Goal: Transaction & Acquisition: Purchase product/service

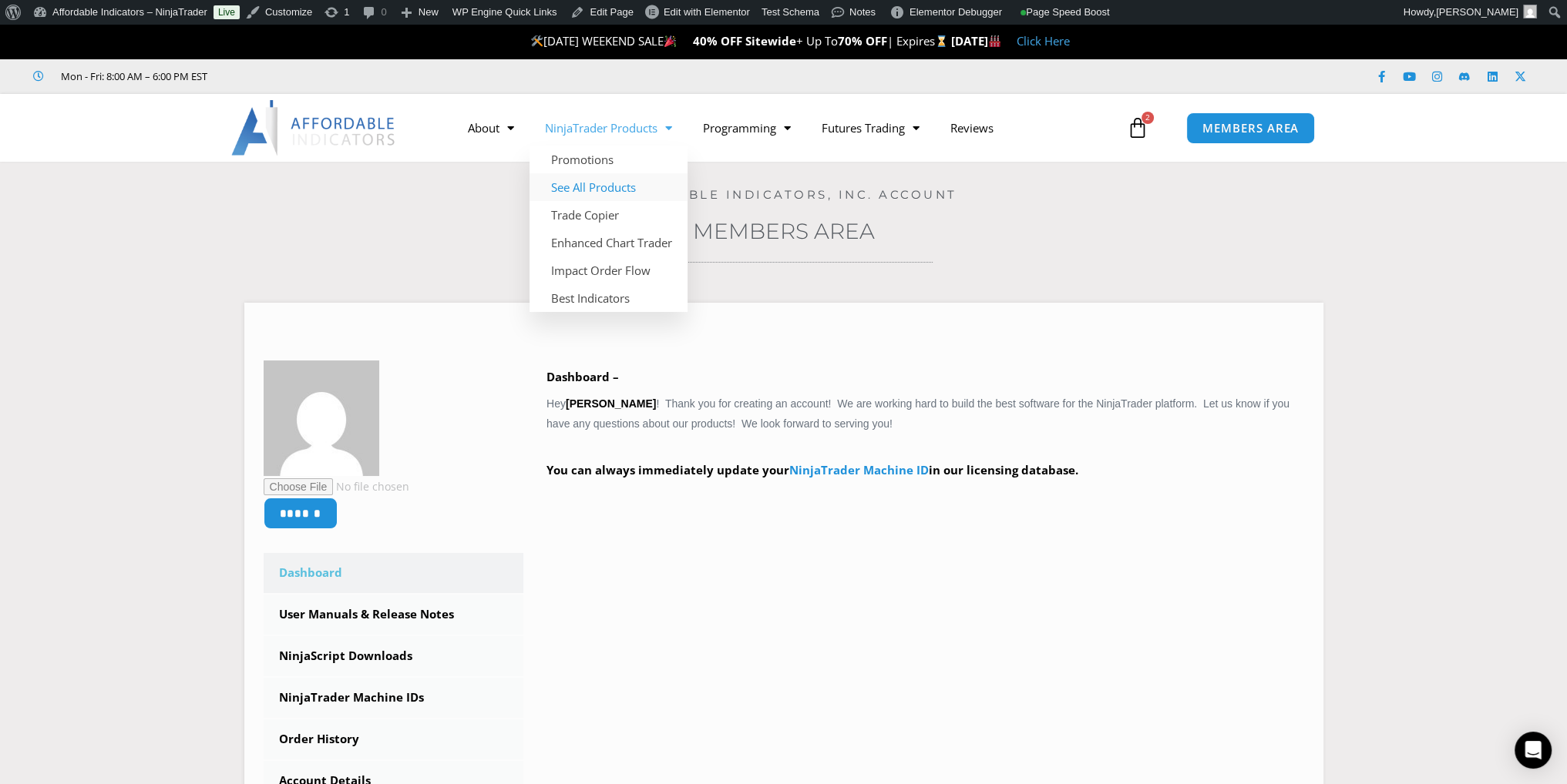
click at [619, 181] on link "See All Products" at bounding box center [609, 186] width 158 height 28
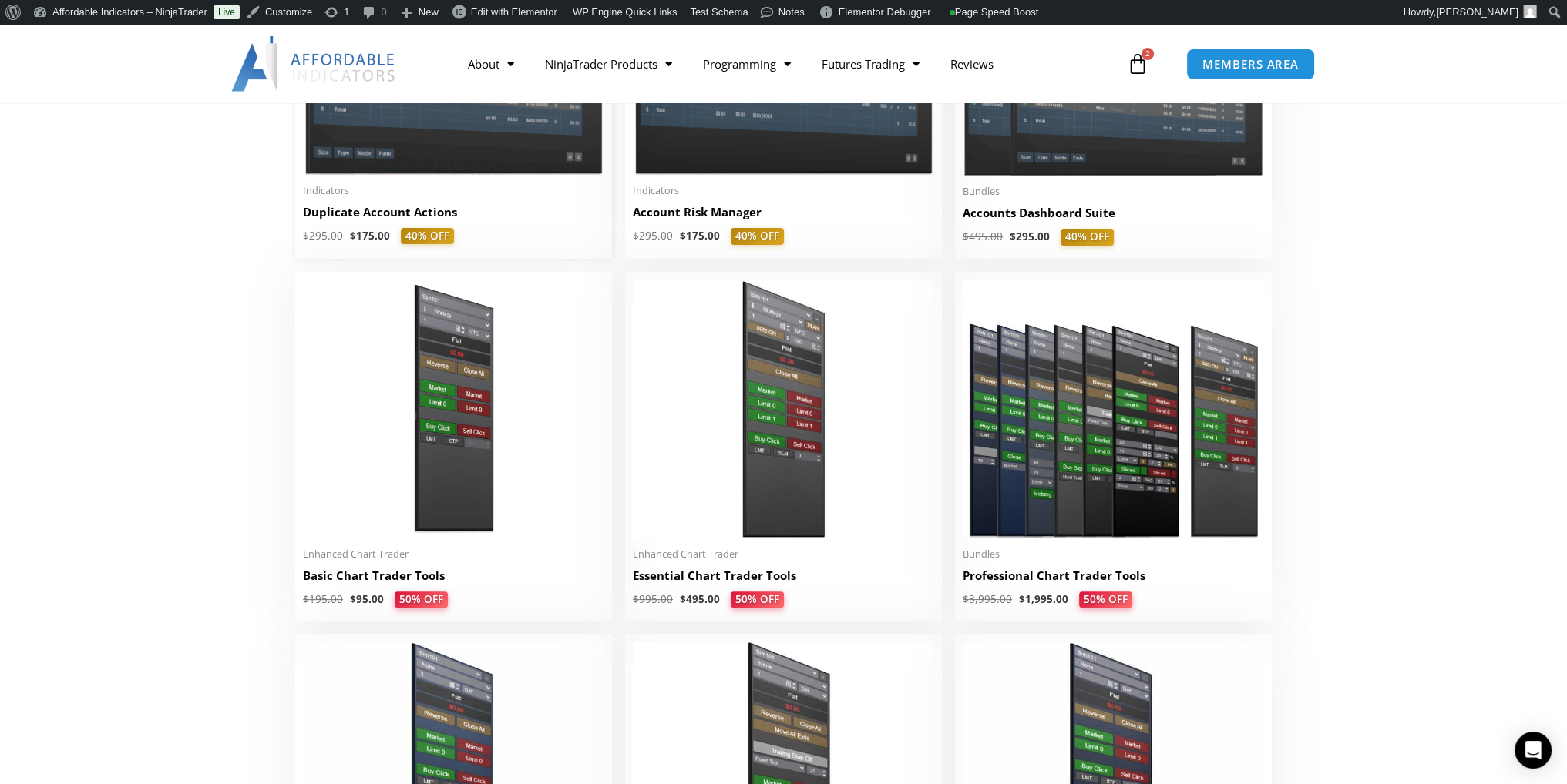
scroll to position [771, 0]
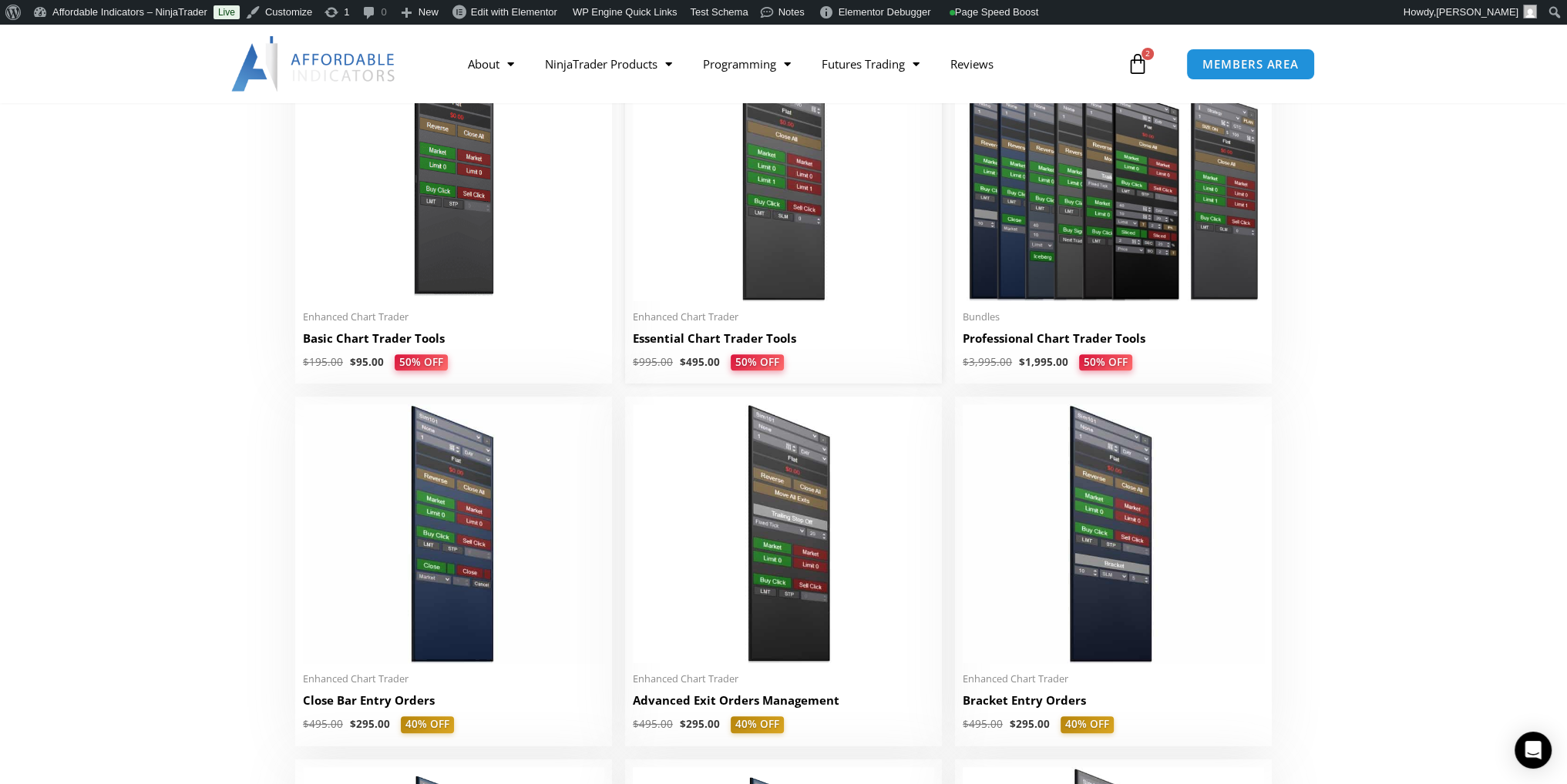
click at [767, 218] on img at bounding box center [783, 172] width 301 height 259
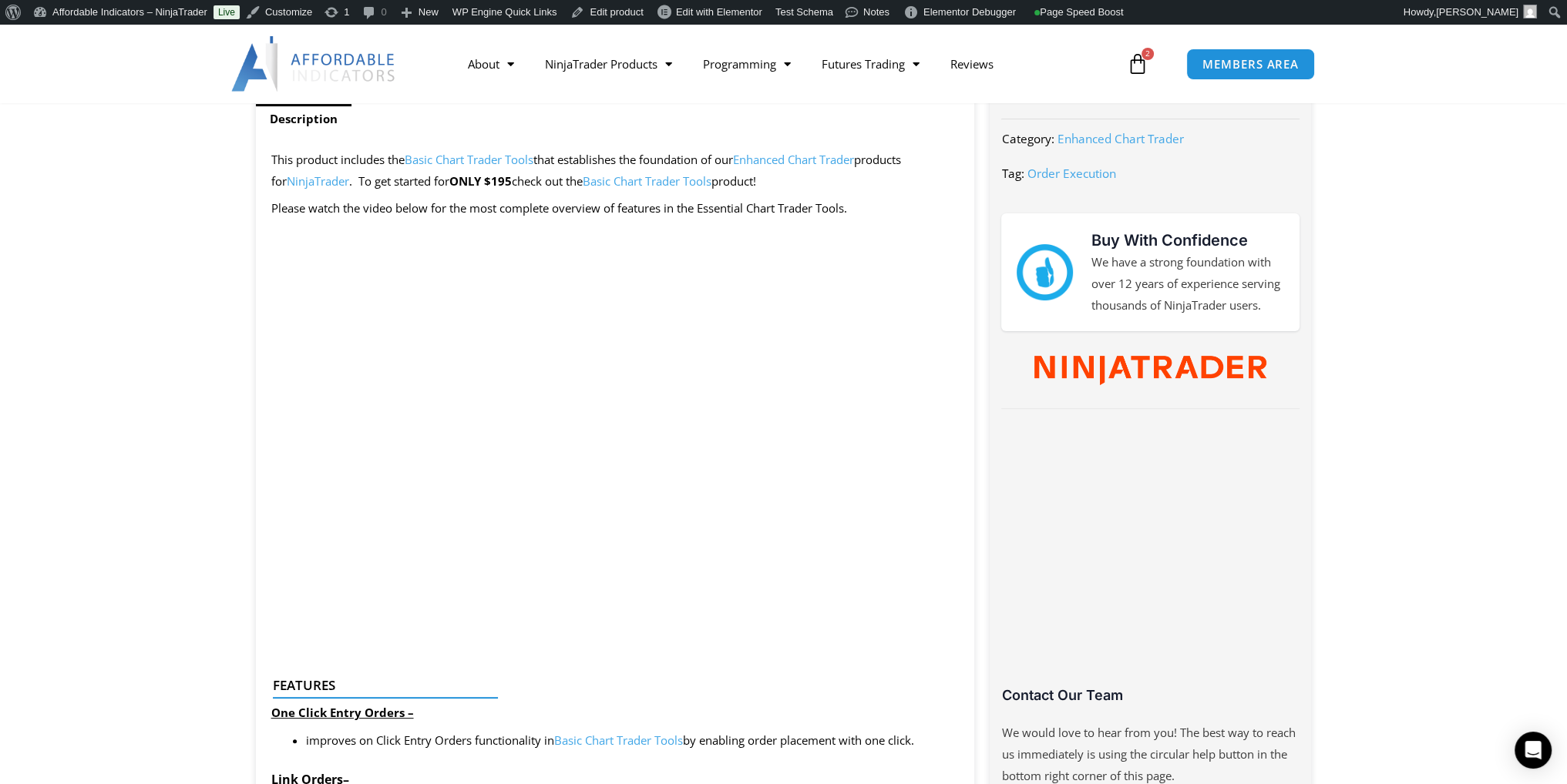
scroll to position [771, 0]
